Goal: Task Accomplishment & Management: Complete application form

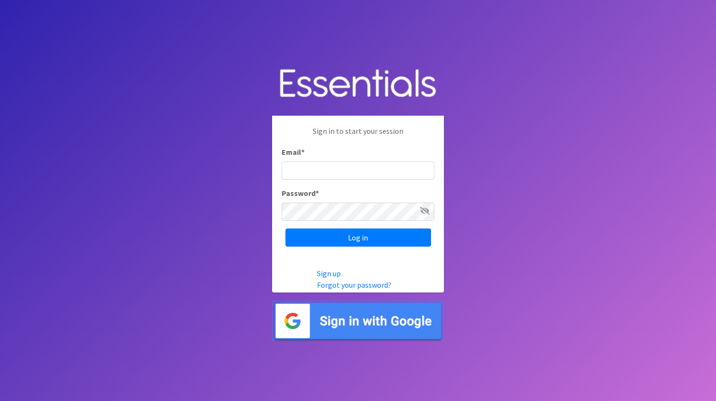
type input "[EMAIL_ADDRESS][DOMAIN_NAME]"
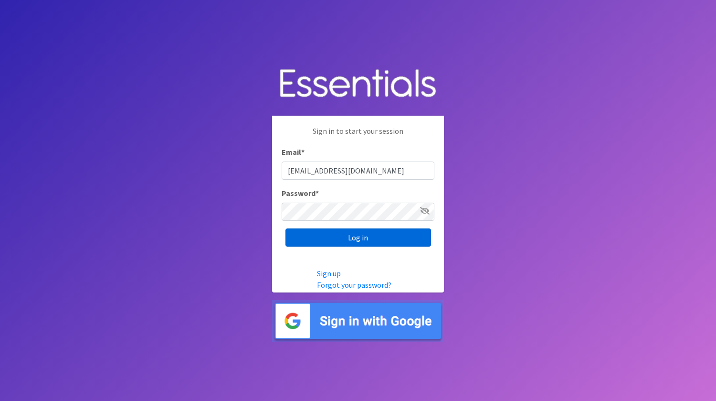
click at [372, 243] on input "Log in" at bounding box center [359, 237] width 146 height 18
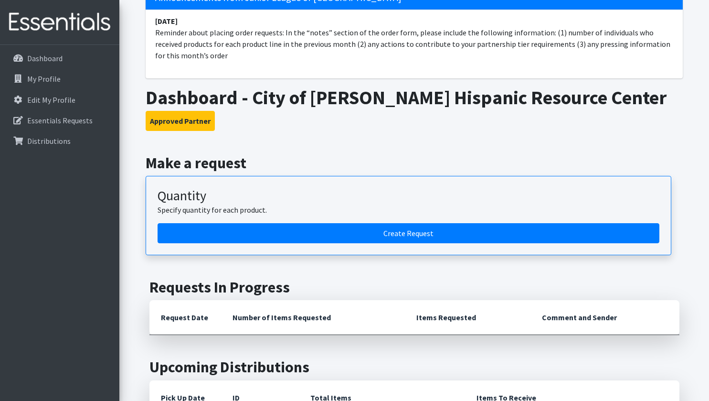
scroll to position [96, 0]
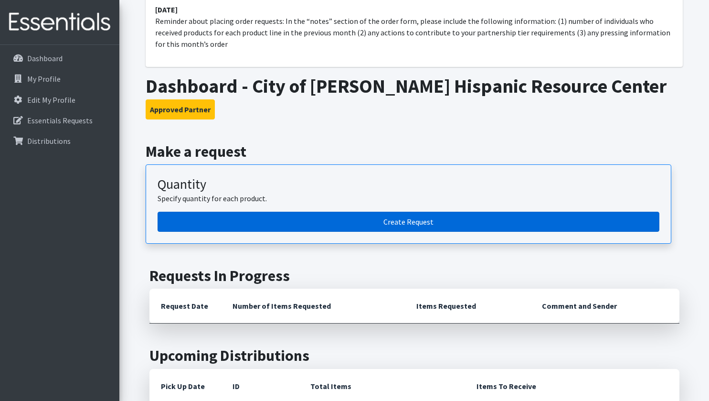
click at [399, 232] on link "Create Request" at bounding box center [409, 222] width 502 height 20
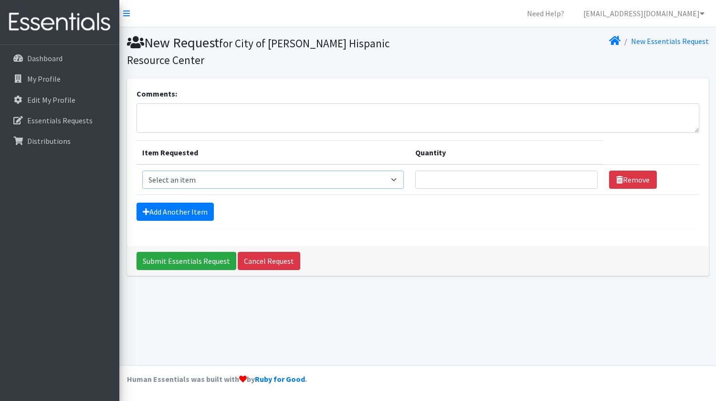
click at [398, 181] on select "Select an item Adult Incontinence - LARGE Bundle Adult Incontinence - MEDIUM Bu…" at bounding box center [273, 179] width 262 height 18
select select "14889"
click at [142, 170] on select "Select an item Adult Incontinence - LARGE Bundle Adult Incontinence - MEDIUM Bu…" at bounding box center [273, 179] width 262 height 18
click at [458, 181] on input "Quantity" at bounding box center [506, 179] width 182 height 18
type input "100"
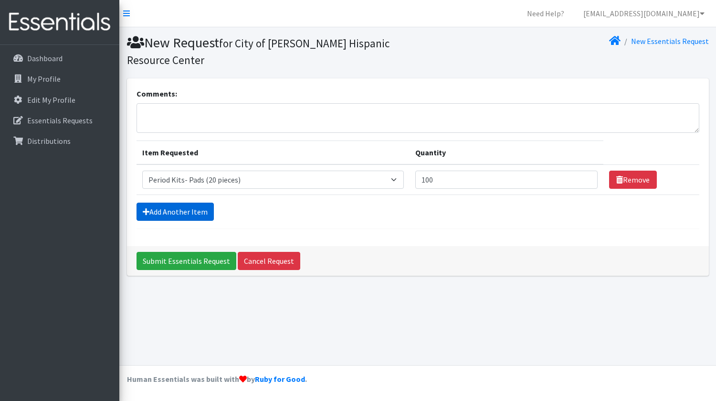
click at [183, 213] on link "Add Another Item" at bounding box center [175, 211] width 77 height 18
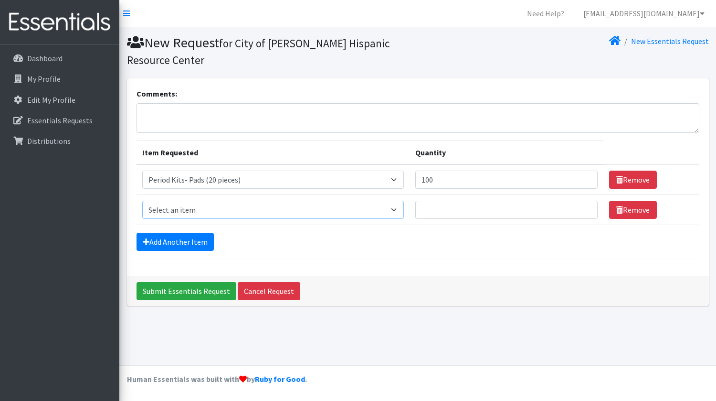
click at [255, 214] on select "Select an item Adult Incontinence - LARGE Bundle Adult Incontinence - MEDIUM Bu…" at bounding box center [273, 210] width 262 height 18
select select "15289"
click at [142, 201] on select "Select an item Adult Incontinence - LARGE Bundle Adult Incontinence - MEDIUM Bu…" at bounding box center [273, 210] width 262 height 18
click at [515, 208] on input "Quantity" at bounding box center [506, 210] width 182 height 18
type input "30"
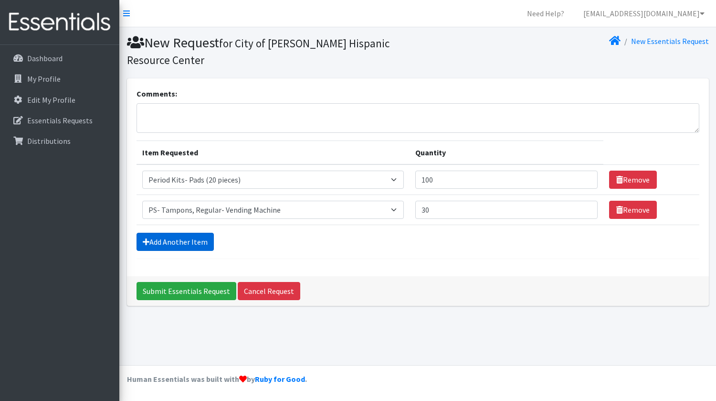
click at [182, 245] on link "Add Another Item" at bounding box center [175, 242] width 77 height 18
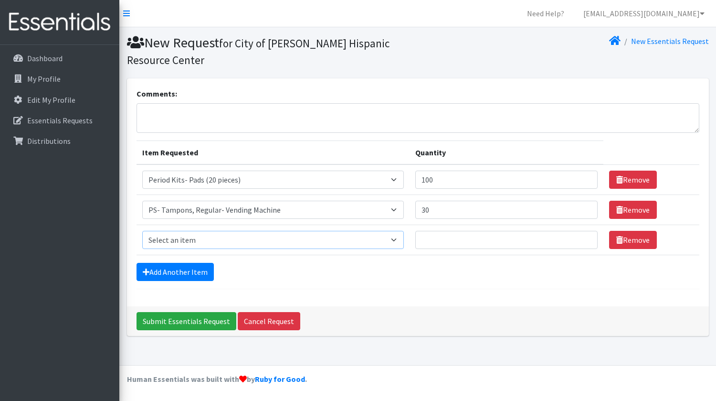
click at [396, 242] on select "Select an item Adult Incontinence - LARGE Bundle Adult Incontinence - MEDIUM Bu…" at bounding box center [273, 240] width 262 height 18
select select "2201"
click at [142, 231] on select "Select an item Adult Incontinence - LARGE Bundle Adult Incontinence - MEDIUM Bu…" at bounding box center [273, 240] width 262 height 18
click at [491, 237] on input "Quantity" at bounding box center [506, 240] width 182 height 18
type input "100"
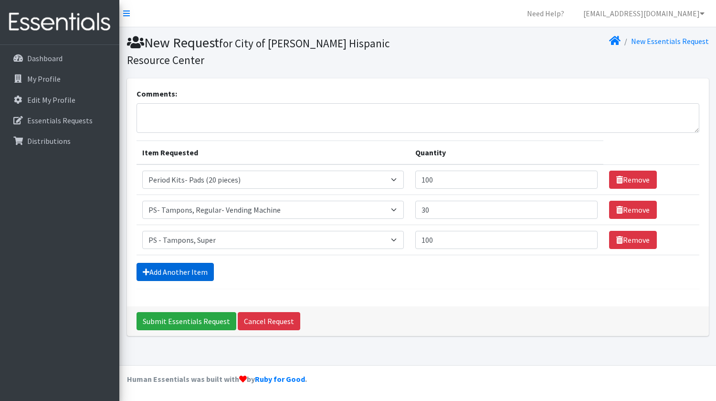
click at [191, 277] on link "Add Another Item" at bounding box center [175, 272] width 77 height 18
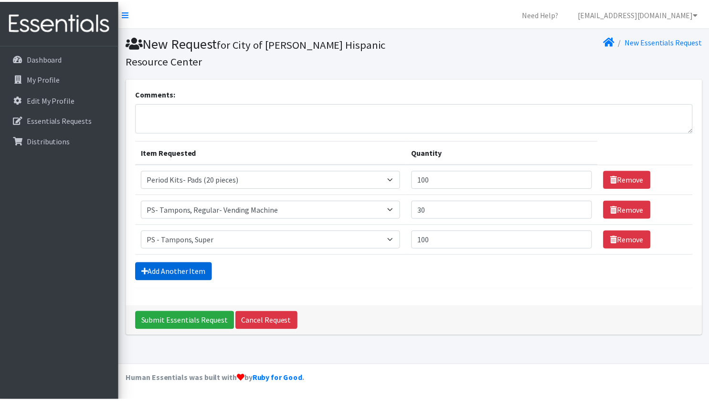
scroll to position [9, 0]
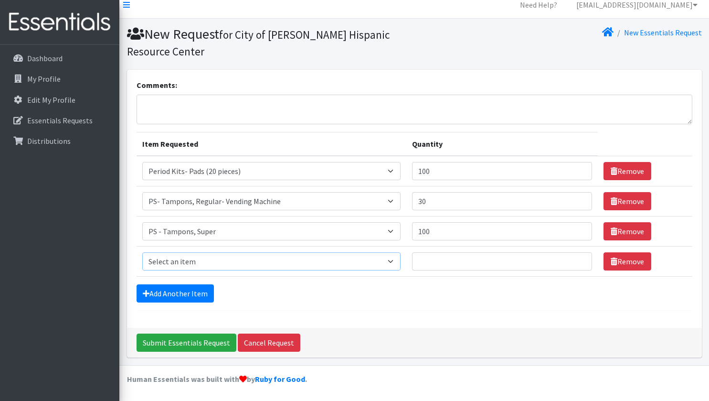
click at [391, 261] on select "Select an item Adult Incontinence - LARGE Bundle Adult Incontinence - MEDIUM Bu…" at bounding box center [271, 261] width 258 height 18
select select "2202"
click at [142, 252] on select "Select an item Adult Incontinence - LARGE Bundle Adult Incontinence - MEDIUM Bu…" at bounding box center [271, 261] width 258 height 18
click at [458, 266] on input "Quantity" at bounding box center [502, 261] width 180 height 18
type input "100"
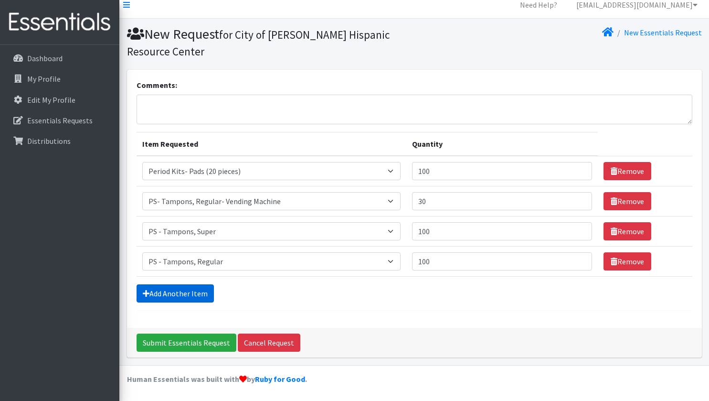
click at [191, 290] on link "Add Another Item" at bounding box center [175, 293] width 77 height 18
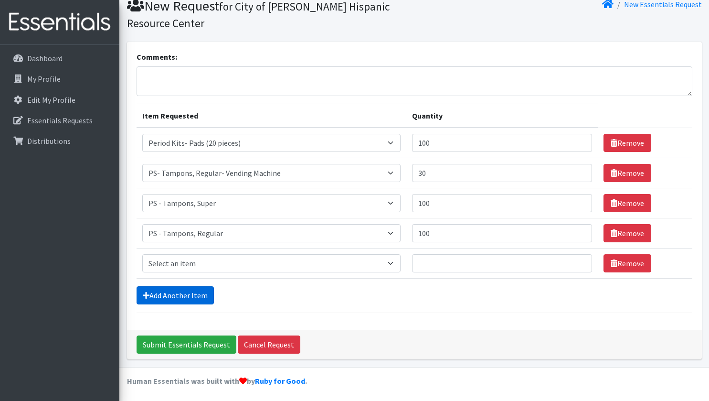
scroll to position [39, 0]
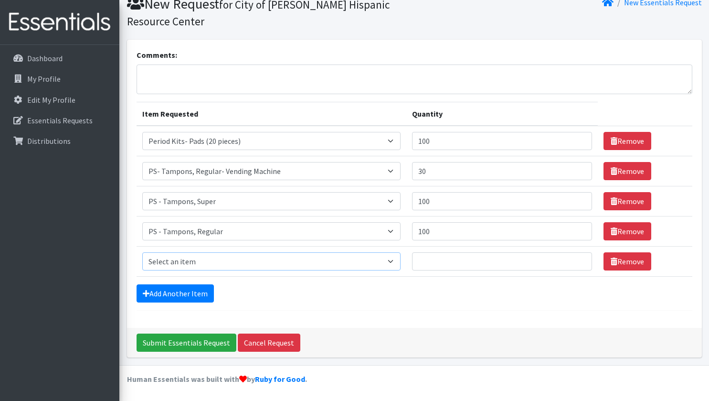
click at [330, 262] on select "Select an item Adult Incontinence - LARGE Bundle Adult Incontinence - MEDIUM Bu…" at bounding box center [271, 261] width 258 height 18
select select "2192"
click at [142, 252] on select "Select an item Adult Incontinence - LARGE Bundle Adult Incontinence - MEDIUM Bu…" at bounding box center [271, 261] width 258 height 18
drag, startPoint x: 430, startPoint y: 257, endPoint x: 601, endPoint y: 271, distance: 171.6
click at [432, 257] on input "Quantity" at bounding box center [502, 261] width 180 height 18
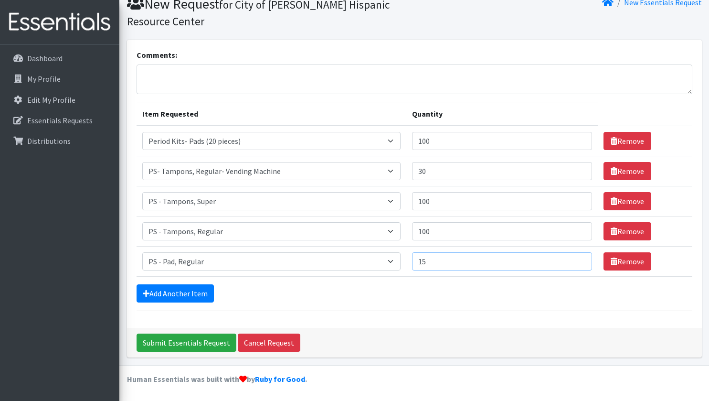
type input "1"
type input "200"
click at [169, 295] on link "Add Another Item" at bounding box center [175, 293] width 77 height 18
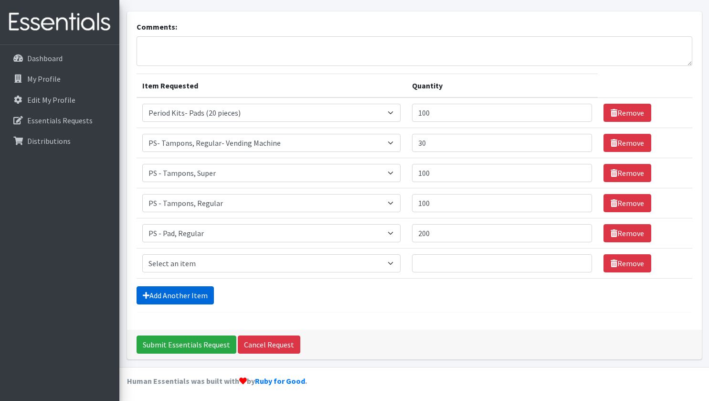
scroll to position [69, 0]
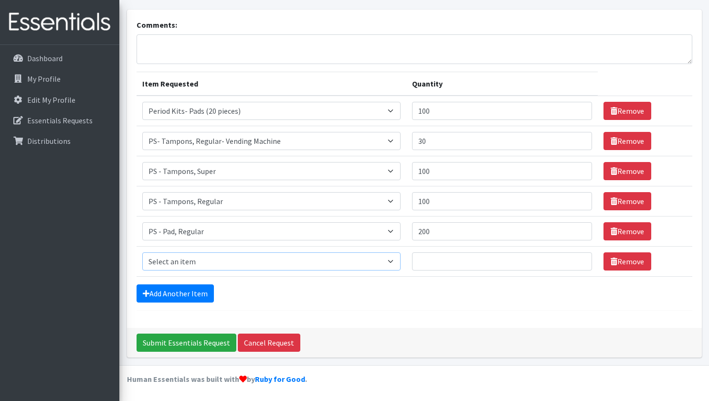
click at [305, 263] on select "Select an item Adult Incontinence - LARGE Bundle Adult Incontinence - MEDIUM Bu…" at bounding box center [271, 261] width 258 height 18
select select "1635"
click at [142, 252] on select "Select an item Adult Incontinence - LARGE Bundle Adult Incontinence - MEDIUM Bu…" at bounding box center [271, 261] width 258 height 18
drag, startPoint x: 440, startPoint y: 267, endPoint x: 448, endPoint y: 262, distance: 9.4
click at [440, 266] on input "Quantity" at bounding box center [502, 261] width 180 height 18
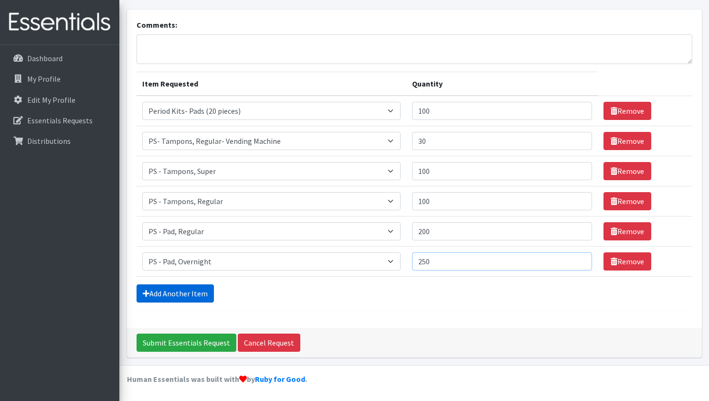
type input "250"
click at [170, 294] on link "Add Another Item" at bounding box center [175, 293] width 77 height 18
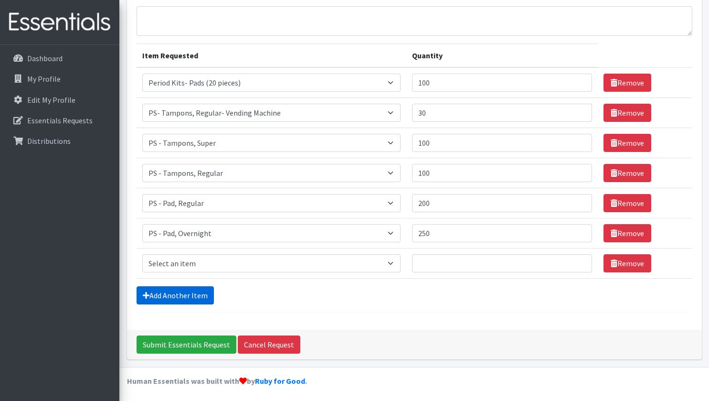
scroll to position [99, 0]
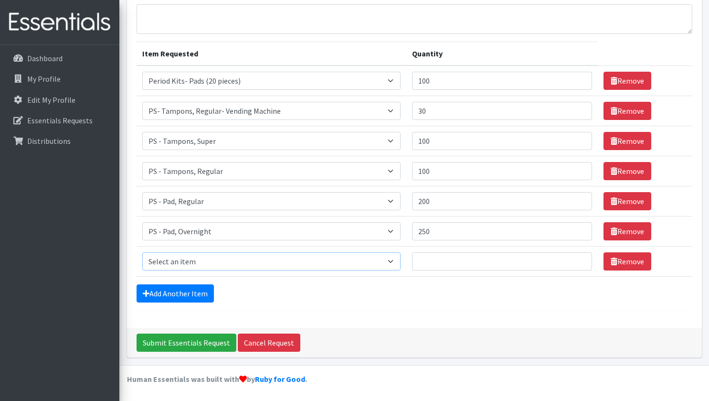
click at [330, 258] on select "Select an item Adult Incontinence - LARGE Bundle Adult Incontinence - MEDIUM Bu…" at bounding box center [271, 261] width 258 height 18
select select "14876"
click at [142, 252] on select "Select an item Adult Incontinence - LARGE Bundle Adult Incontinence - MEDIUM Bu…" at bounding box center [271, 261] width 258 height 18
click at [460, 256] on input "Quantity" at bounding box center [502, 261] width 180 height 18
type input "60"
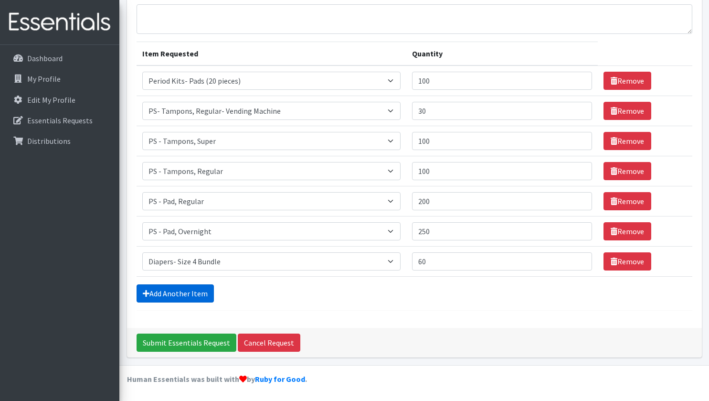
click at [172, 292] on link "Add Another Item" at bounding box center [175, 293] width 77 height 18
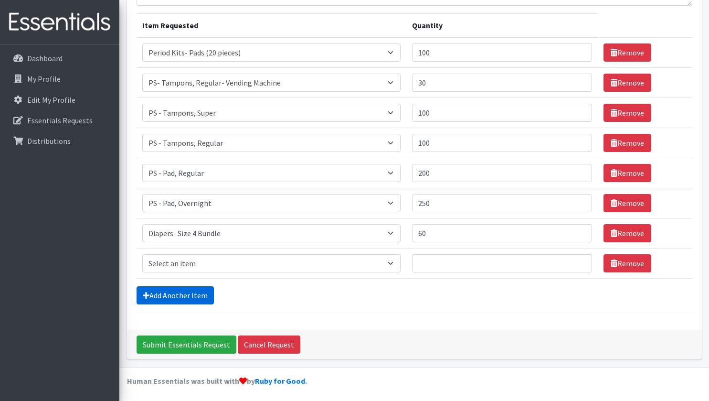
scroll to position [129, 0]
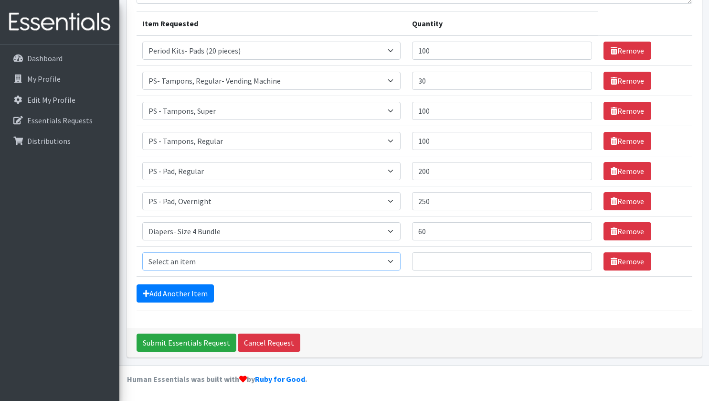
click at [224, 262] on select "Select an item Adult Incontinence - LARGE Bundle Adult Incontinence - MEDIUM Bu…" at bounding box center [271, 261] width 258 height 18
select select "14873"
click at [142, 252] on select "Select an item Adult Incontinence - LARGE Bundle Adult Incontinence - MEDIUM Bu…" at bounding box center [271, 261] width 258 height 18
click at [441, 256] on input "Quantity" at bounding box center [502, 261] width 180 height 18
type input "60"
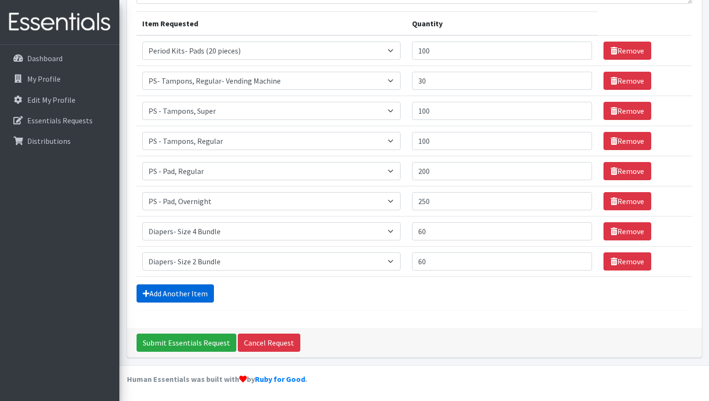
click at [176, 295] on link "Add Another Item" at bounding box center [175, 293] width 77 height 18
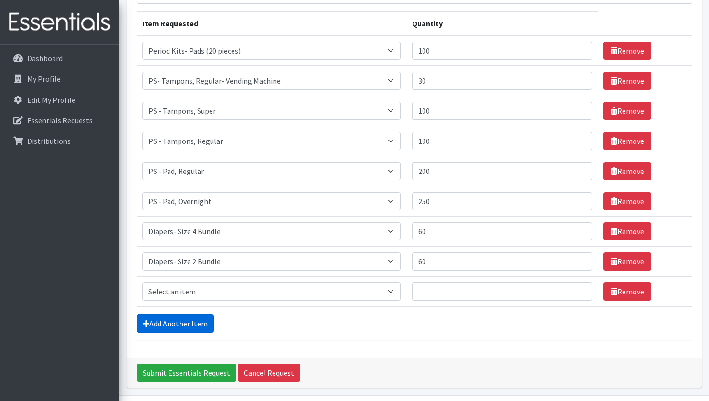
scroll to position [159, 0]
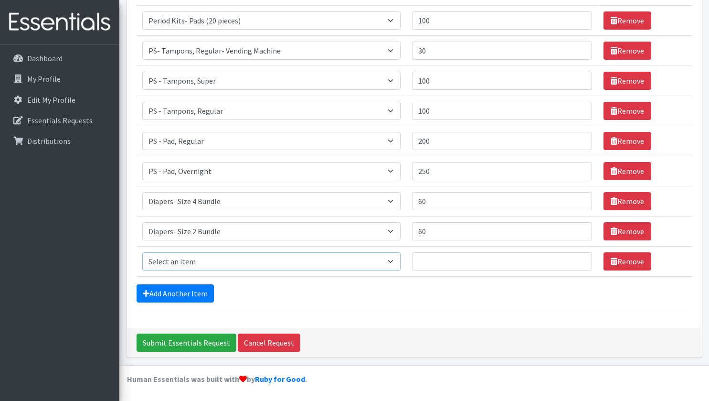
click at [235, 260] on select "Select an item Adult Incontinence - LARGE Bundle Adult Incontinence - MEDIUM Bu…" at bounding box center [271, 261] width 258 height 18
select select "14872"
click at [142, 252] on select "Select an item Adult Incontinence - LARGE Bundle Adult Incontinence - MEDIUM Bu…" at bounding box center [271, 261] width 258 height 18
click at [458, 258] on input "Quantity" at bounding box center [502, 261] width 180 height 18
type input "100"
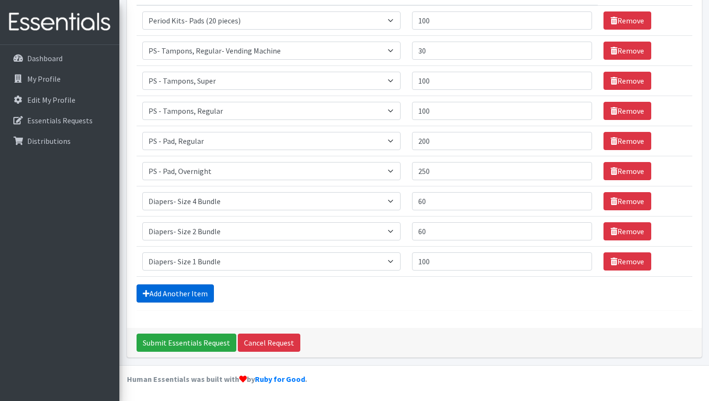
click at [177, 293] on link "Add Another Item" at bounding box center [175, 293] width 77 height 18
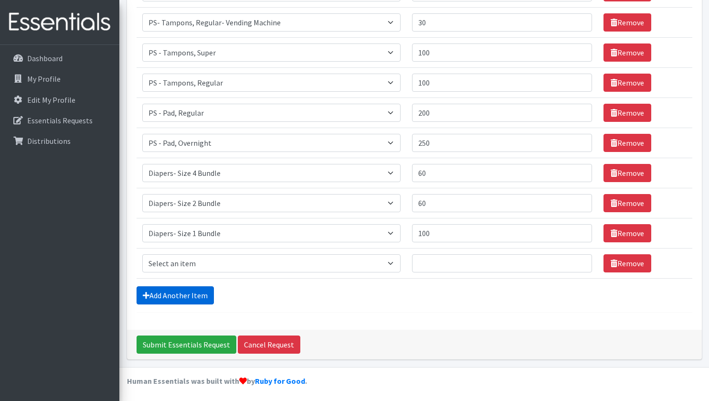
scroll to position [189, 0]
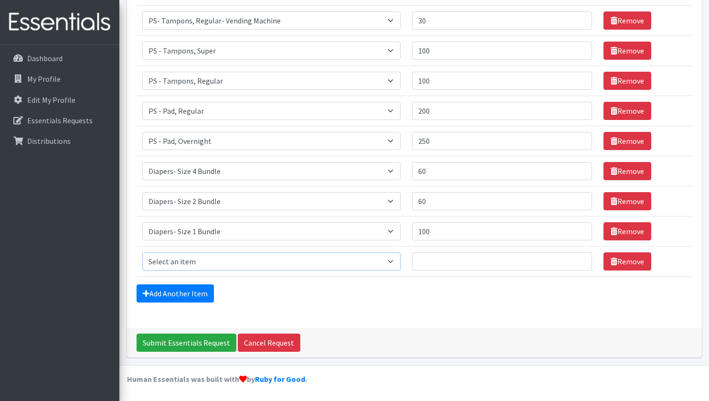
click at [267, 257] on select "Select an item Adult Incontinence - LARGE Bundle Adult Incontinence - MEDIUM Bu…" at bounding box center [271, 261] width 258 height 18
select select "14875"
click at [142, 252] on select "Select an item Adult Incontinence - LARGE Bundle Adult Incontinence - MEDIUM Bu…" at bounding box center [271, 261] width 258 height 18
click at [459, 259] on input "Quantity" at bounding box center [502, 261] width 180 height 18
type input "100"
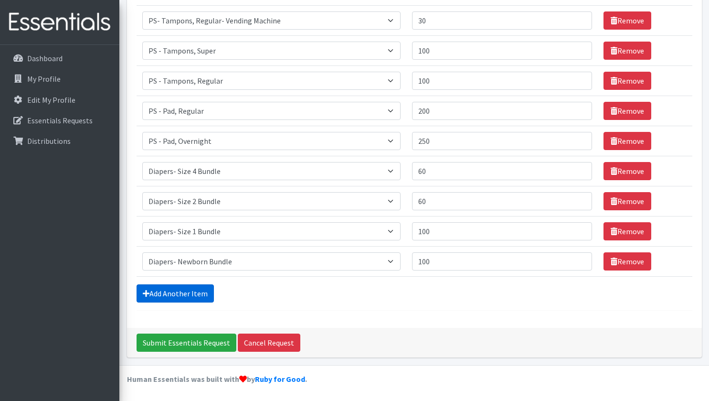
click at [170, 288] on link "Add Another Item" at bounding box center [175, 293] width 77 height 18
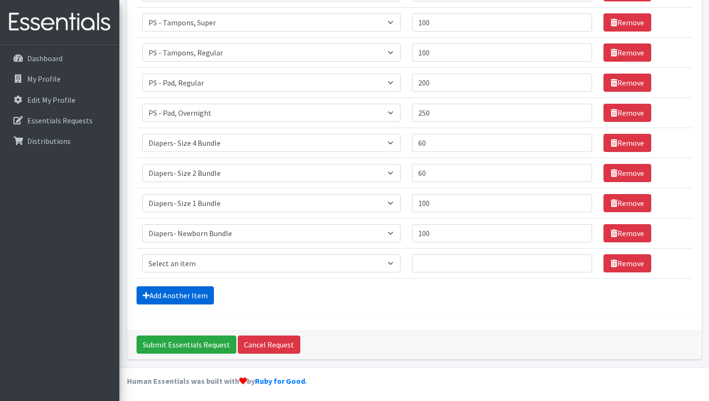
scroll to position [219, 0]
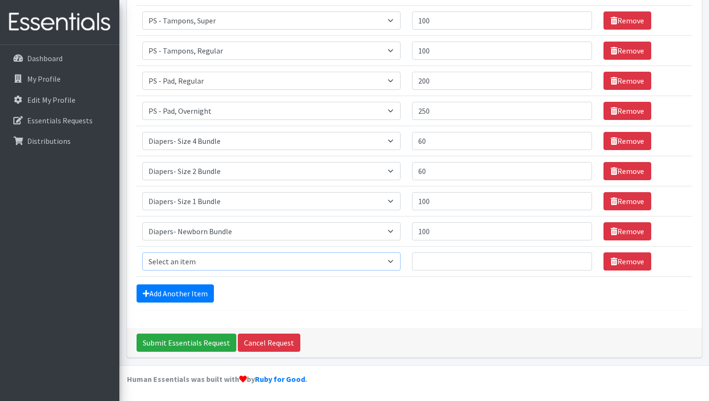
click at [197, 256] on select "Select an item Adult Incontinence - LARGE Bundle Adult Incontinence - MEDIUM Bu…" at bounding box center [271, 261] width 258 height 18
select select "14878"
click at [142, 252] on select "Select an item Adult Incontinence - LARGE Bundle Adult Incontinence - MEDIUM Bu…" at bounding box center [271, 261] width 258 height 18
click at [460, 261] on input "Quantity" at bounding box center [502, 261] width 180 height 18
type input "100"
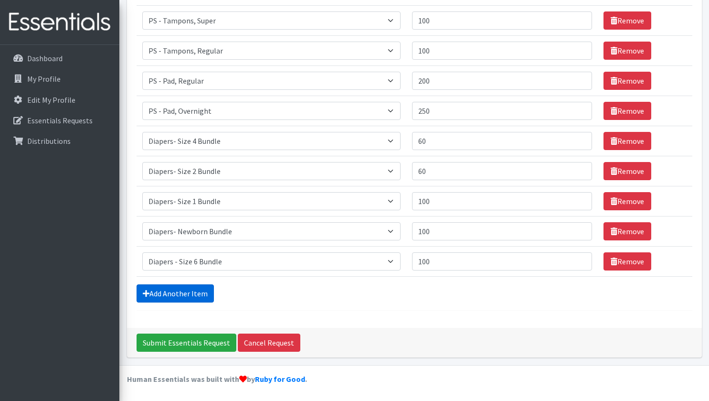
click at [169, 293] on link "Add Another Item" at bounding box center [175, 293] width 77 height 18
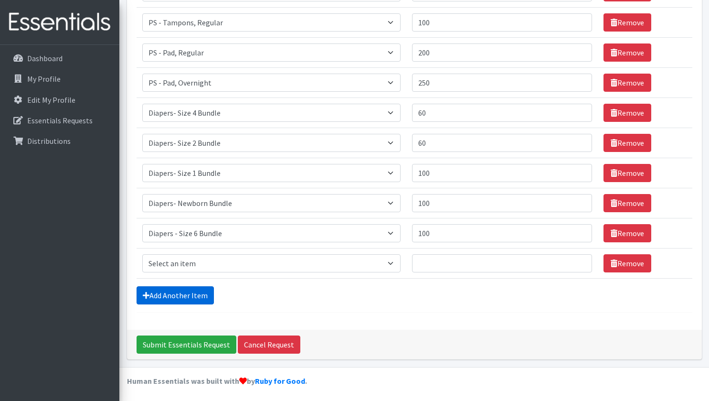
scroll to position [249, 0]
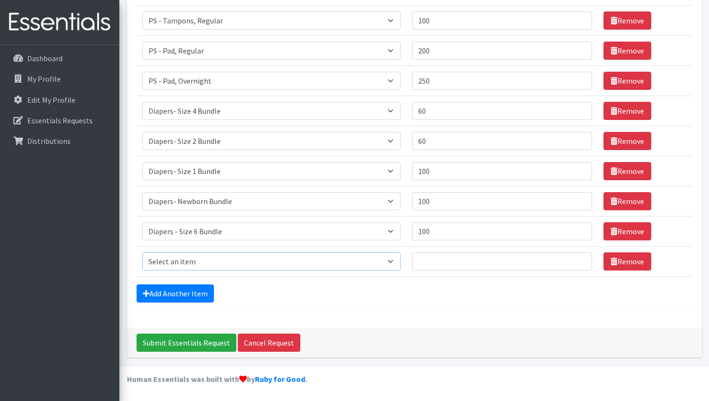
click at [224, 261] on select "Select an item Adult Incontinence - LARGE Bundle Adult Incontinence - MEDIUM Bu…" at bounding box center [271, 261] width 258 height 18
select select "14877"
click at [142, 252] on select "Select an item Adult Incontinence - LARGE Bundle Adult Incontinence - MEDIUM Bu…" at bounding box center [271, 261] width 258 height 18
click at [461, 265] on input "Quantity" at bounding box center [502, 261] width 180 height 18
type input "100"
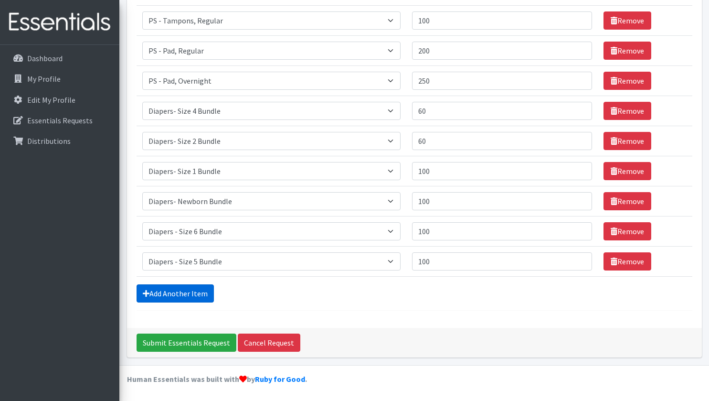
click at [174, 289] on link "Add Another Item" at bounding box center [175, 293] width 77 height 18
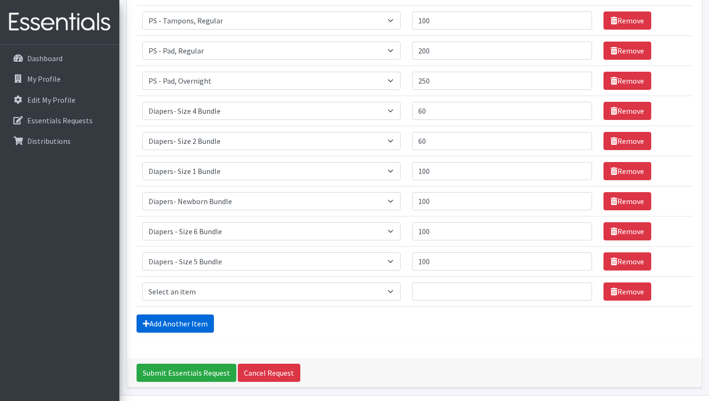
scroll to position [279, 0]
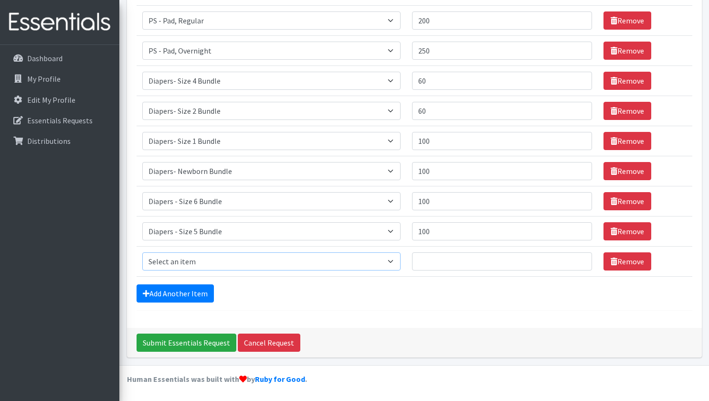
click at [210, 261] on select "Select an item Adult Incontinence - LARGE Bundle Adult Incontinence - MEDIUM Bu…" at bounding box center [271, 261] width 258 height 18
select select "14874"
click at [142, 252] on select "Select an item Adult Incontinence - LARGE Bundle Adult Incontinence - MEDIUM Bu…" at bounding box center [271, 261] width 258 height 18
drag, startPoint x: 453, startPoint y: 260, endPoint x: 521, endPoint y: 263, distance: 68.9
click at [456, 260] on input "Quantity" at bounding box center [502, 261] width 180 height 18
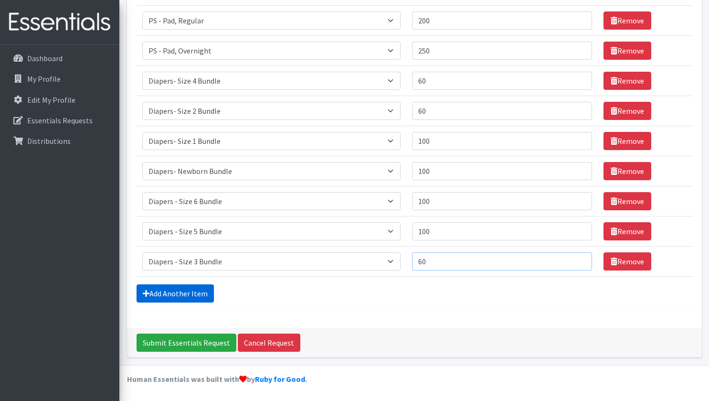
type input "60"
click at [190, 292] on link "Add Another Item" at bounding box center [175, 293] width 77 height 18
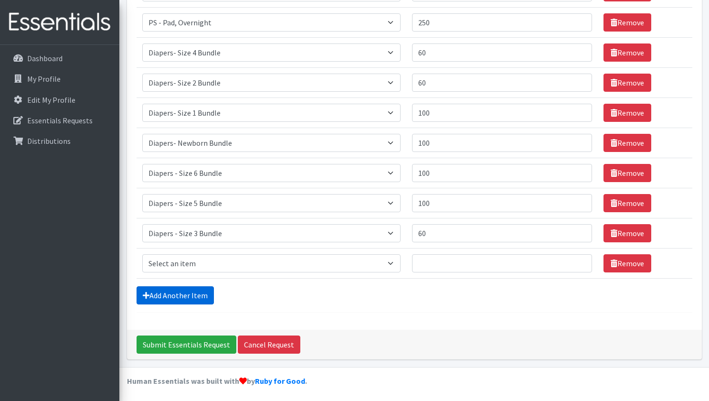
scroll to position [309, 0]
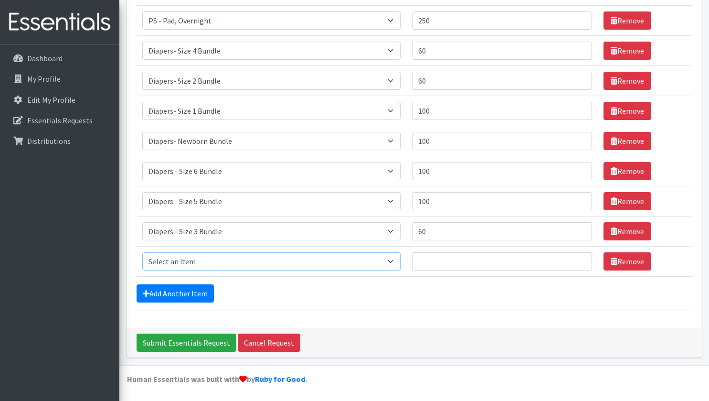
click at [202, 266] on select "Select an item Adult Incontinence - LARGE Bundle Adult Incontinence - MEDIUM Bu…" at bounding box center [271, 261] width 258 height 18
select select "14881"
click at [142, 252] on select "Select an item Adult Incontinence - LARGE Bundle Adult Incontinence - MEDIUM Bu…" at bounding box center [271, 261] width 258 height 18
drag, startPoint x: 465, startPoint y: 254, endPoint x: 494, endPoint y: 255, distance: 29.7
click at [466, 254] on input "Quantity" at bounding box center [502, 261] width 180 height 18
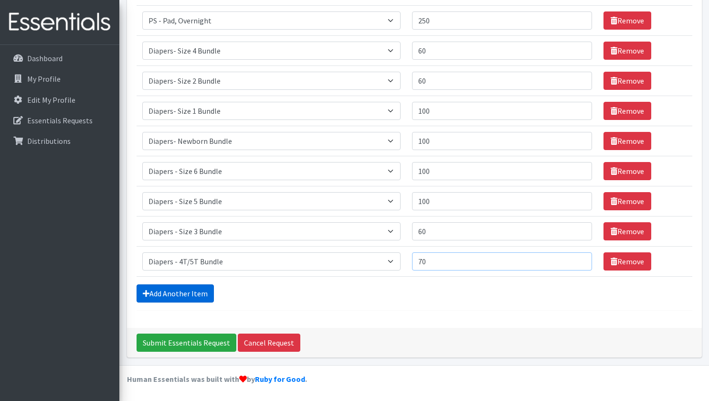
type input "70"
click at [179, 290] on link "Add Another Item" at bounding box center [175, 293] width 77 height 18
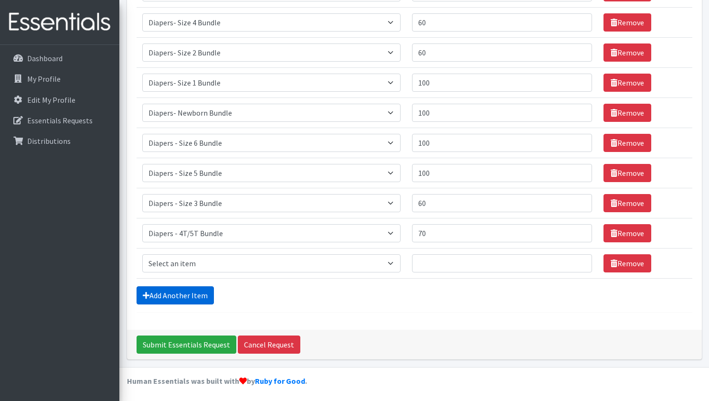
scroll to position [340, 0]
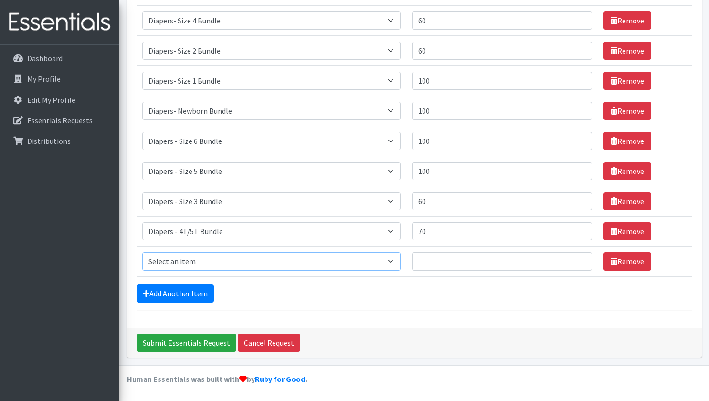
click at [239, 263] on select "Select an item Adult Incontinence - LARGE Bundle Adult Incontinence - MEDIUM Bu…" at bounding box center [271, 261] width 258 height 18
select select "14880"
click at [142, 252] on select "Select an item Adult Incontinence - LARGE Bundle Adult Incontinence - MEDIUM Bu…" at bounding box center [271, 261] width 258 height 18
click at [434, 264] on input "Quantity" at bounding box center [502, 261] width 180 height 18
type input "70"
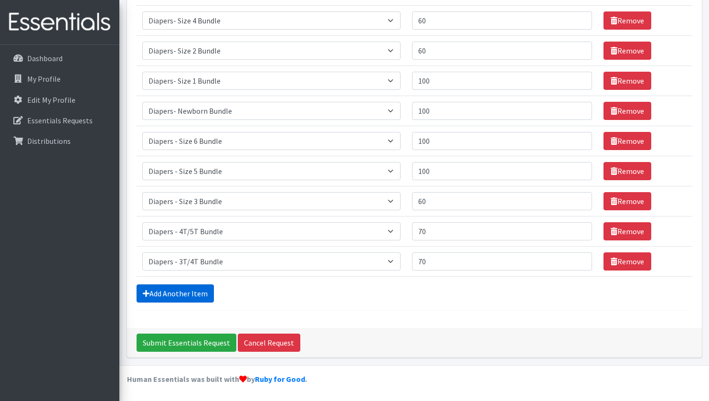
click at [183, 294] on link "Add Another Item" at bounding box center [175, 293] width 77 height 18
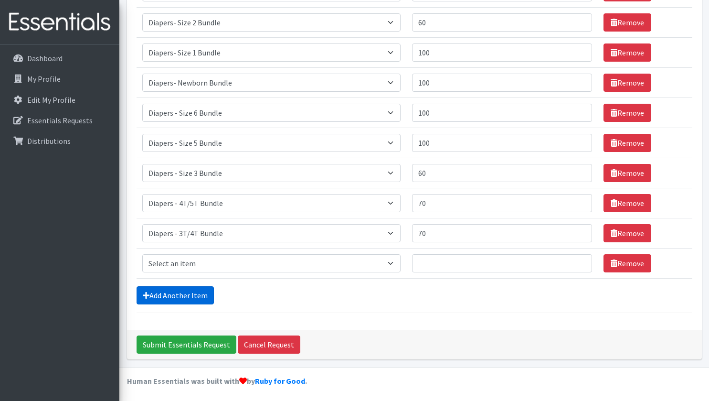
scroll to position [370, 0]
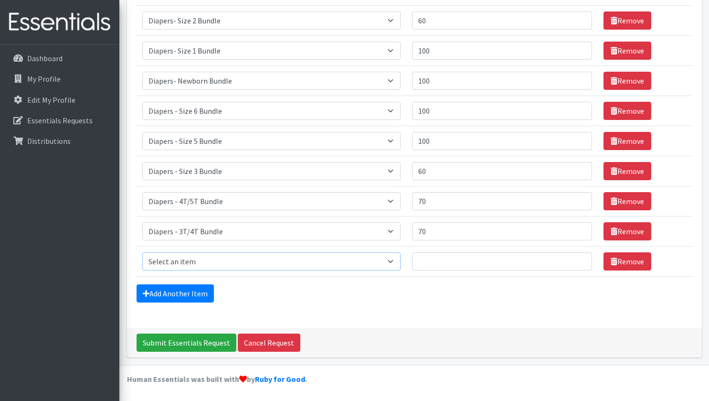
click at [207, 262] on select "Select an item Adult Incontinence - LARGE Bundle Adult Incontinence - MEDIUM Bu…" at bounding box center [271, 261] width 258 height 18
select select "14879"
click at [142, 252] on select "Select an item Adult Incontinence - LARGE Bundle Adult Incontinence - MEDIUM Bu…" at bounding box center [271, 261] width 258 height 18
drag, startPoint x: 436, startPoint y: 257, endPoint x: 451, endPoint y: 258, distance: 14.9
click at [439, 258] on input "Quantity" at bounding box center [502, 261] width 180 height 18
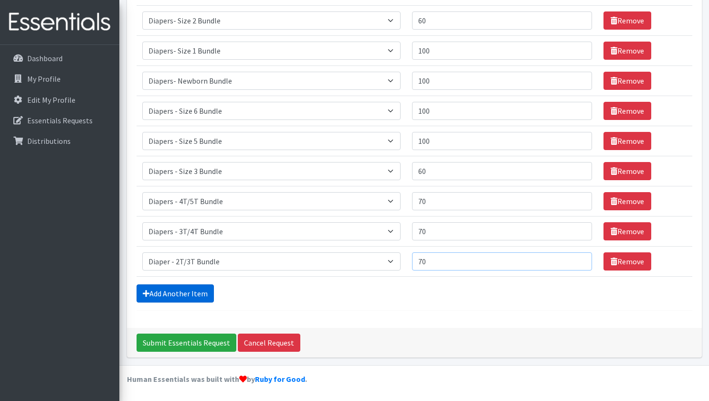
type input "70"
click at [182, 293] on link "Add Another Item" at bounding box center [175, 293] width 77 height 18
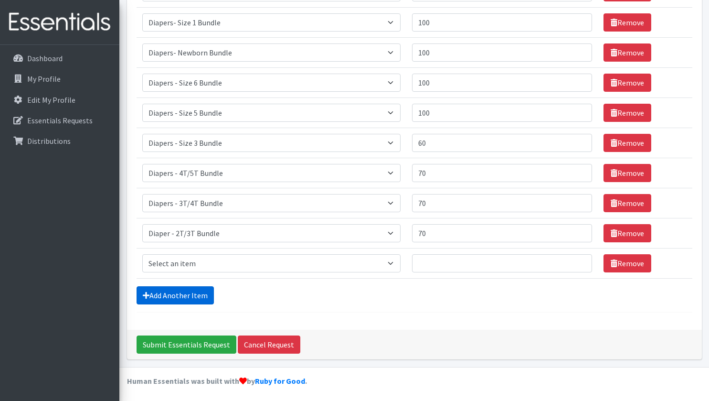
scroll to position [400, 0]
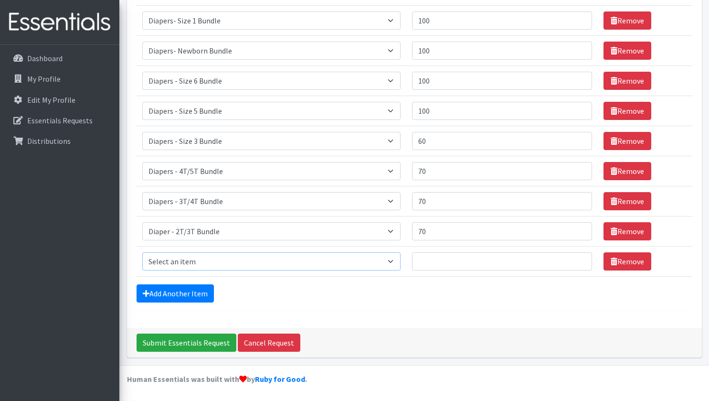
click at [227, 259] on select "Select an item Adult Incontinence - LARGE Bundle Adult Incontinence - MEDIUM Bu…" at bounding box center [271, 261] width 258 height 18
select select "15373"
click at [142, 252] on select "Select an item Adult Incontinence - LARGE Bundle Adult Incontinence - MEDIUM Bu…" at bounding box center [271, 261] width 258 height 18
click at [473, 261] on input "Quantity" at bounding box center [502, 261] width 180 height 18
type input "50"
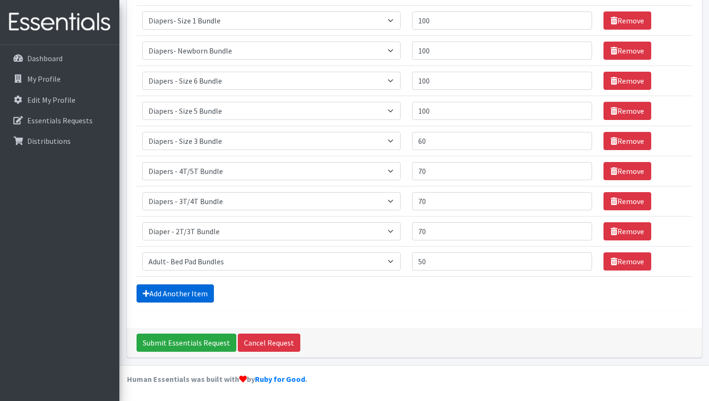
click at [170, 294] on link "Add Another Item" at bounding box center [175, 293] width 77 height 18
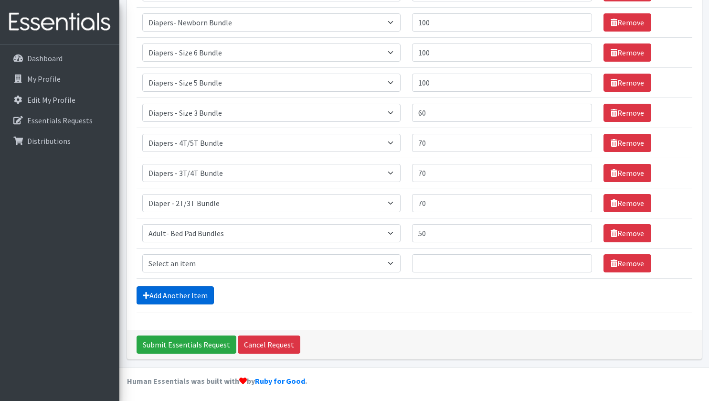
scroll to position [430, 0]
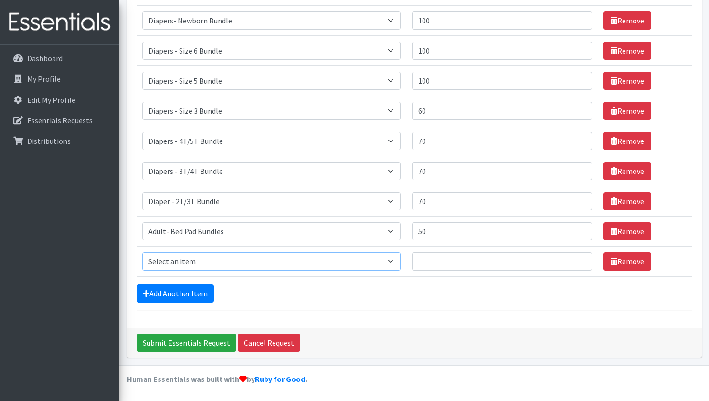
click at [223, 263] on select "Select an item Adult Incontinence - LARGE Bundle Adult Incontinence - MEDIUM Bu…" at bounding box center [271, 261] width 258 height 18
select select "14884"
click at [142, 252] on select "Select an item Adult Incontinence - LARGE Bundle Adult Incontinence - MEDIUM Bu…" at bounding box center [271, 261] width 258 height 18
click at [474, 254] on input "Quantity" at bounding box center [502, 261] width 180 height 18
type input "100"
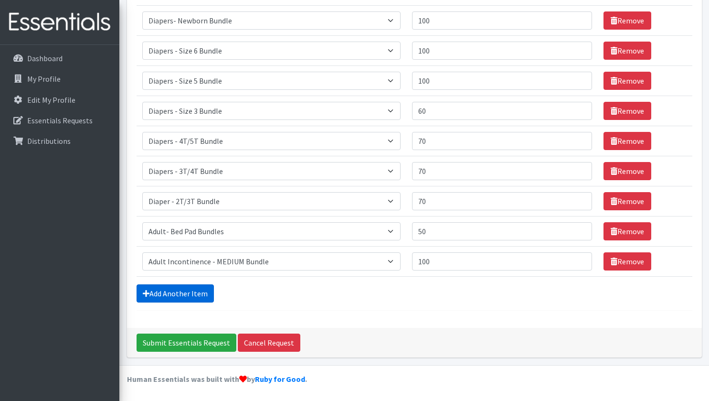
click at [177, 291] on link "Add Another Item" at bounding box center [175, 293] width 77 height 18
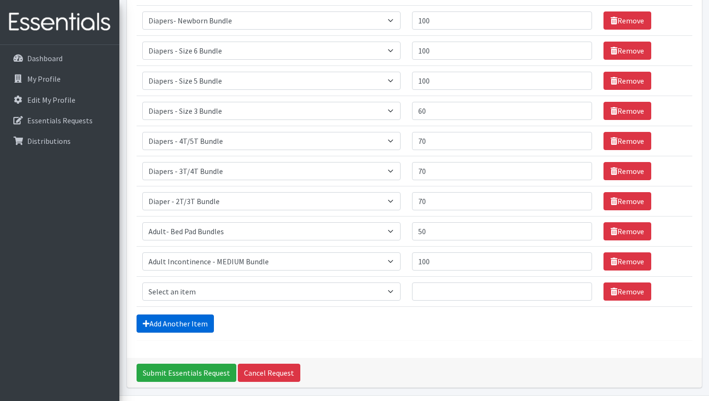
scroll to position [460, 0]
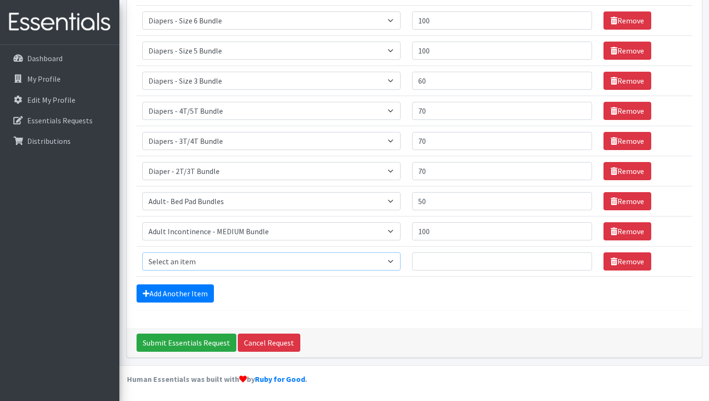
click at [215, 263] on select "Select an item Adult Incontinence - LARGE Bundle Adult Incontinence - MEDIUM Bu…" at bounding box center [271, 261] width 258 height 18
select select "14885"
click at [142, 252] on select "Select an item Adult Incontinence - LARGE Bundle Adult Incontinence - MEDIUM Bu…" at bounding box center [271, 261] width 258 height 18
click at [474, 266] on input "Quantity" at bounding box center [502, 261] width 180 height 18
type input "60"
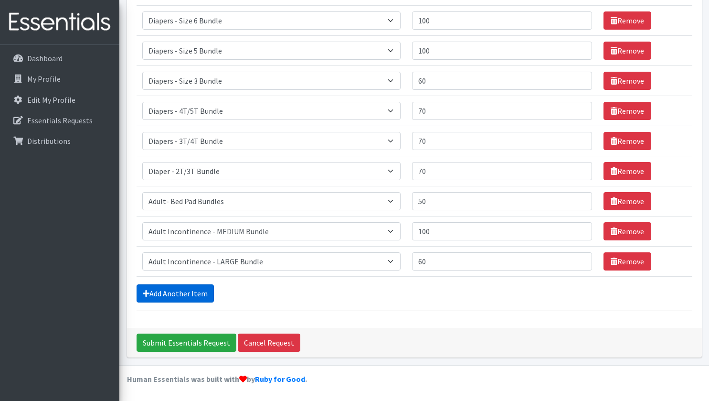
click at [164, 295] on link "Add Another Item" at bounding box center [175, 293] width 77 height 18
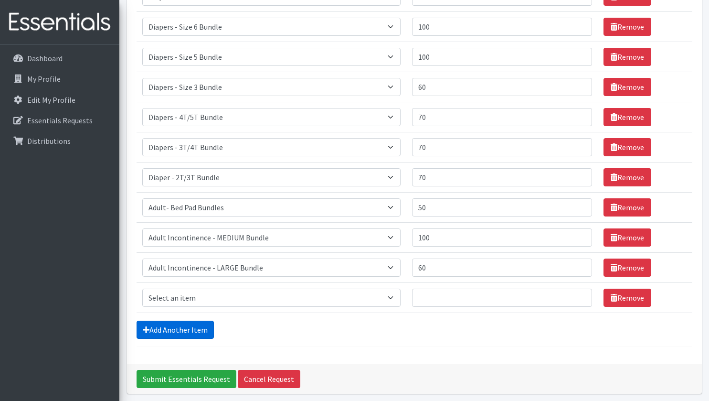
scroll to position [442, 0]
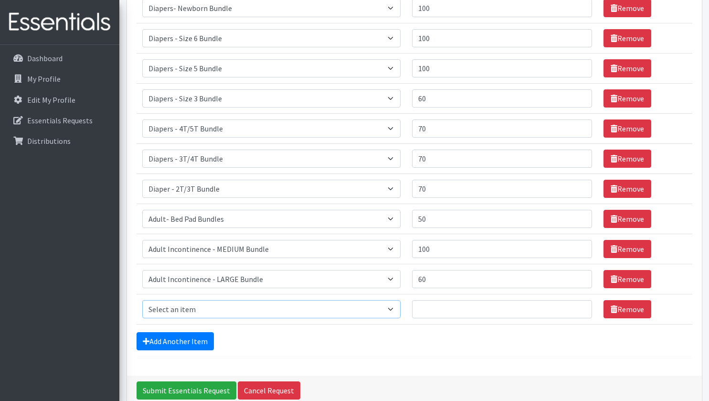
click at [363, 309] on select "Select an item Adult Incontinence - LARGE Bundle Adult Incontinence - MEDIUM Bu…" at bounding box center [271, 309] width 258 height 18
select select "14886"
click at [142, 300] on select "Select an item Adult Incontinence - LARGE Bundle Adult Incontinence - MEDIUM Bu…" at bounding box center [271, 309] width 258 height 18
click at [449, 303] on input "Quantity" at bounding box center [502, 309] width 180 height 18
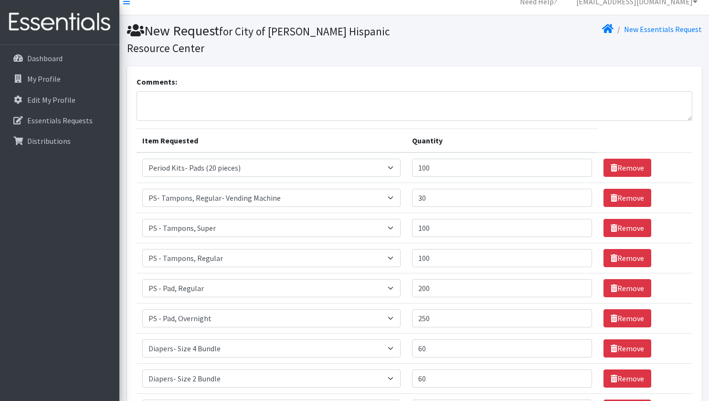
scroll to position [0, 0]
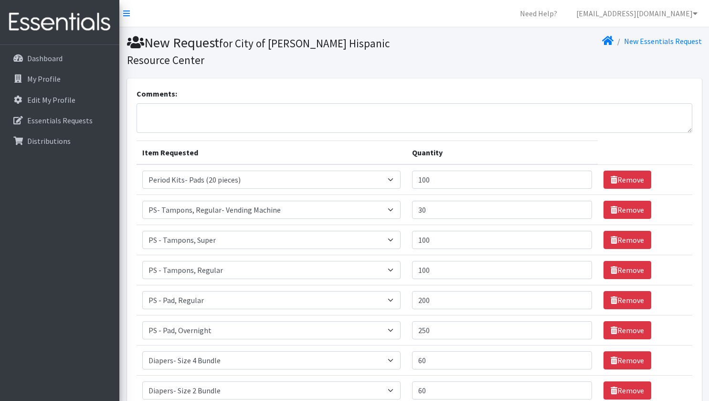
type input "50"
click at [186, 126] on textarea "Comments:" at bounding box center [415, 118] width 556 height 30
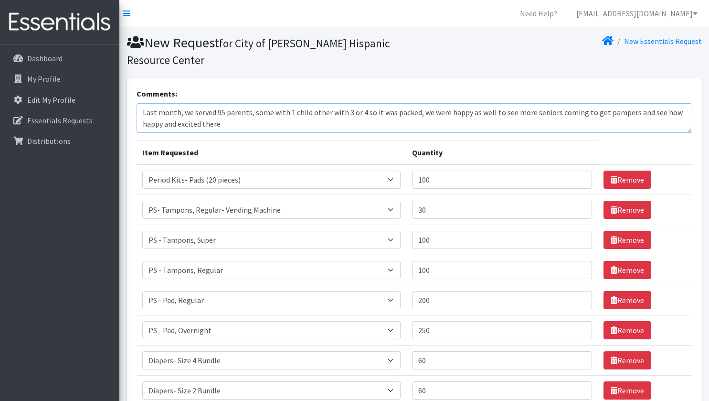
click at [233, 122] on textarea "Last month, we served 95 parents, some with 1 child other with 3 or 4 so it was…" at bounding box center [415, 118] width 556 height 30
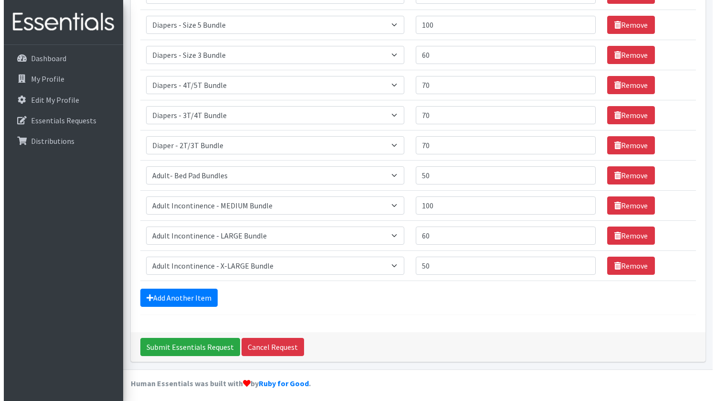
scroll to position [490, 0]
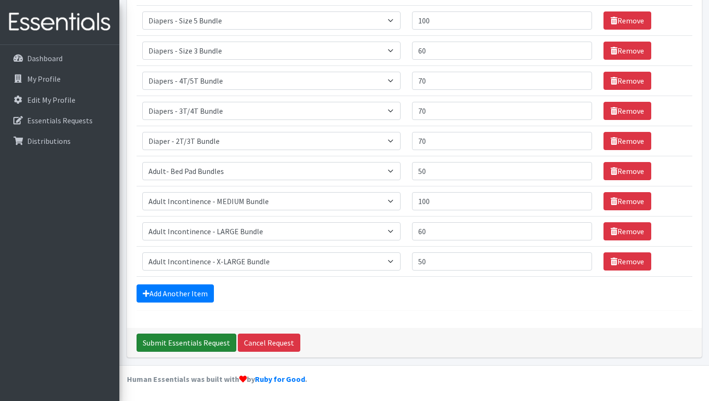
type textarea "Last month, we served 95 parents, some with 1 child other with 3 or 4 so it was…"
click at [189, 345] on input "Submit Essentials Request" at bounding box center [187, 342] width 100 height 18
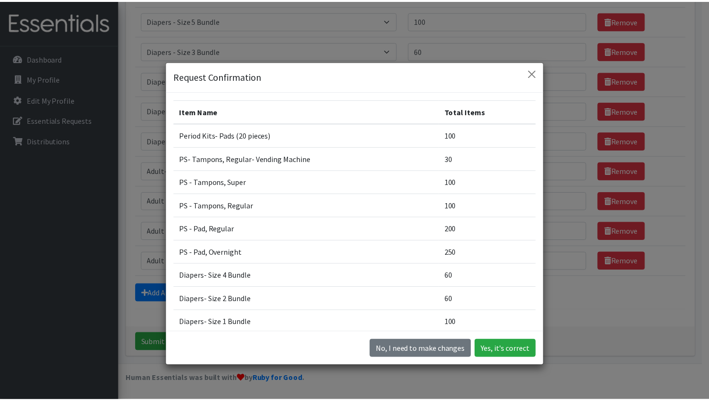
scroll to position [27, 0]
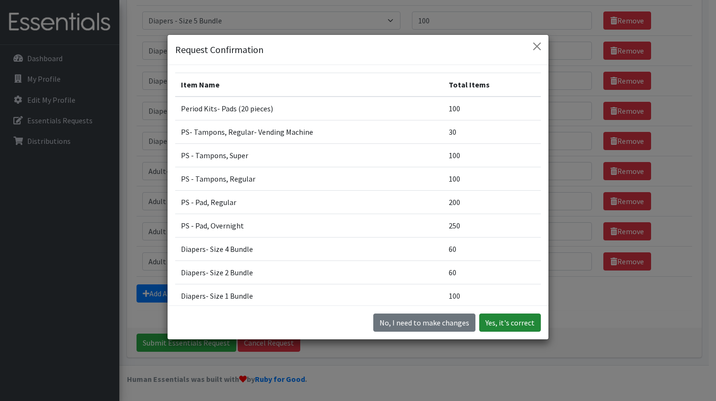
click at [498, 322] on button "Yes, it's correct" at bounding box center [510, 322] width 62 height 18
